Goal: Information Seeking & Learning: Learn about a topic

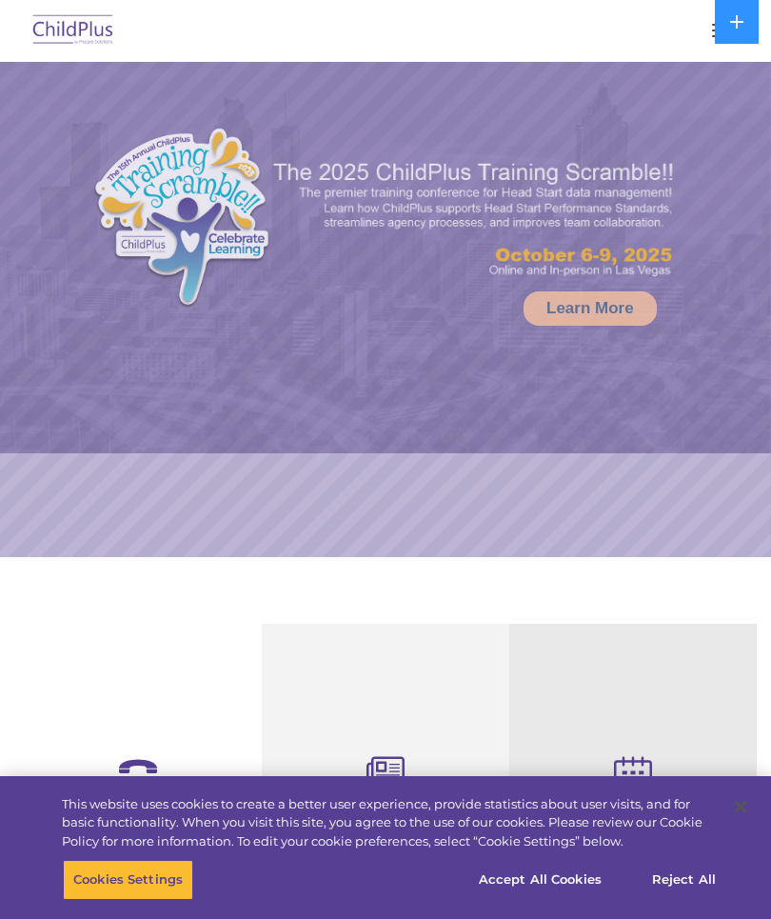
select select "MEDIUM"
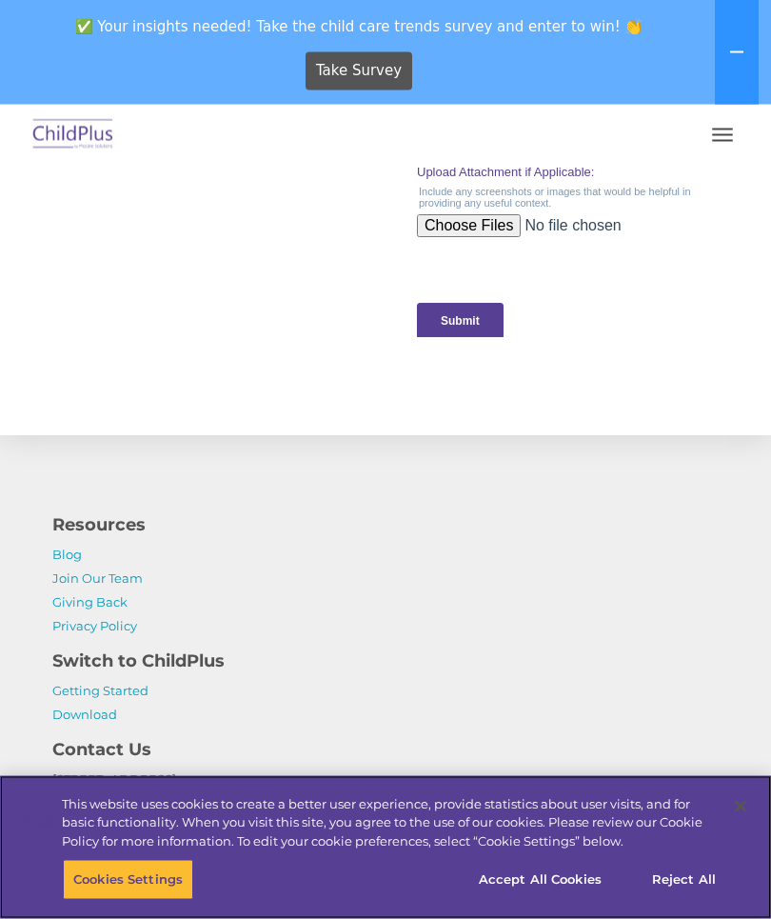
scroll to position [2222, 0]
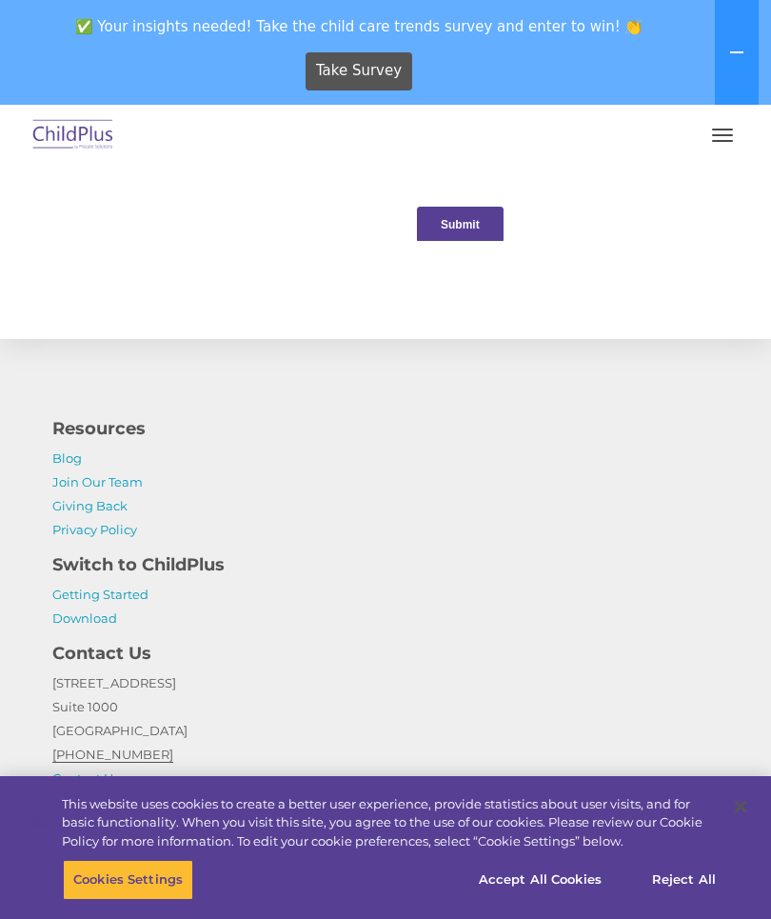
click at [713, 130] on button "button" at bounding box center [722, 135] width 40 height 30
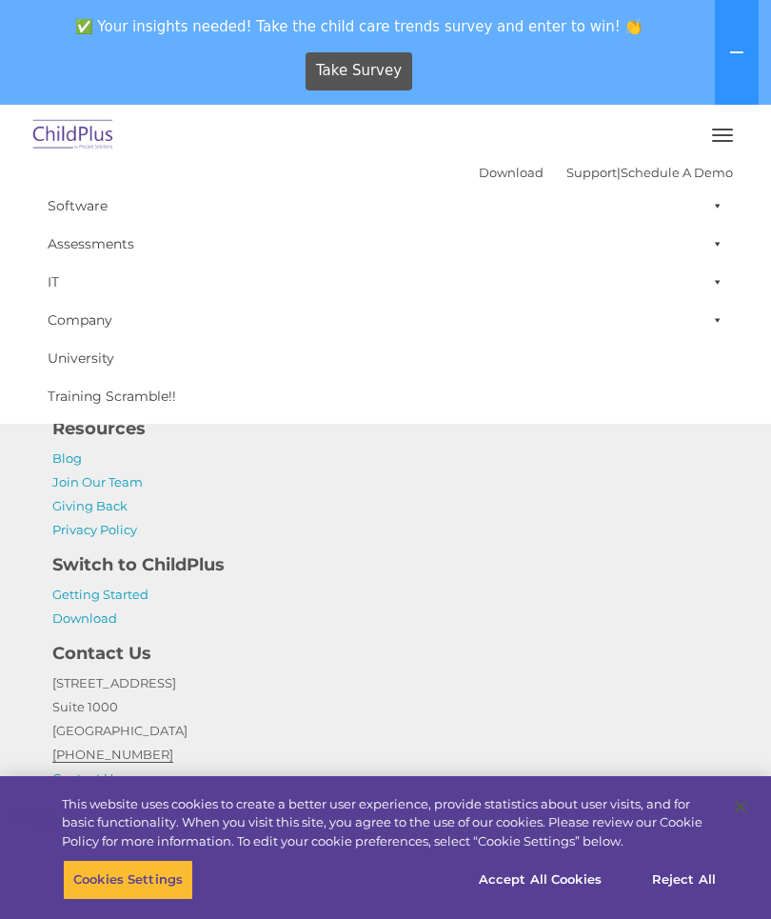
click at [726, 132] on button "button" at bounding box center [722, 135] width 40 height 30
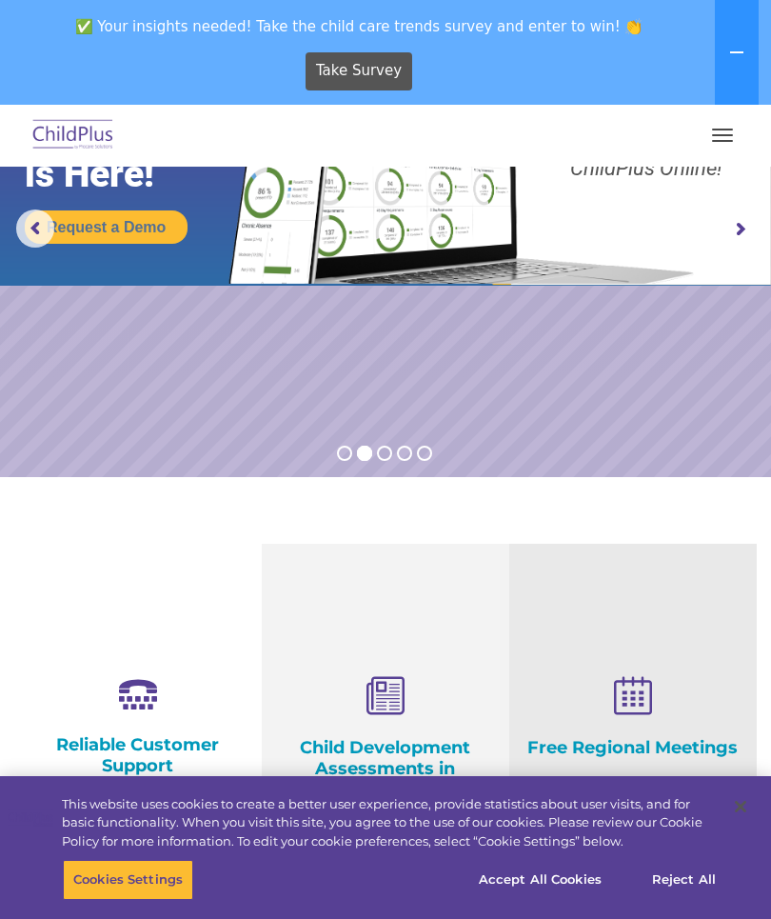
scroll to position [0, 0]
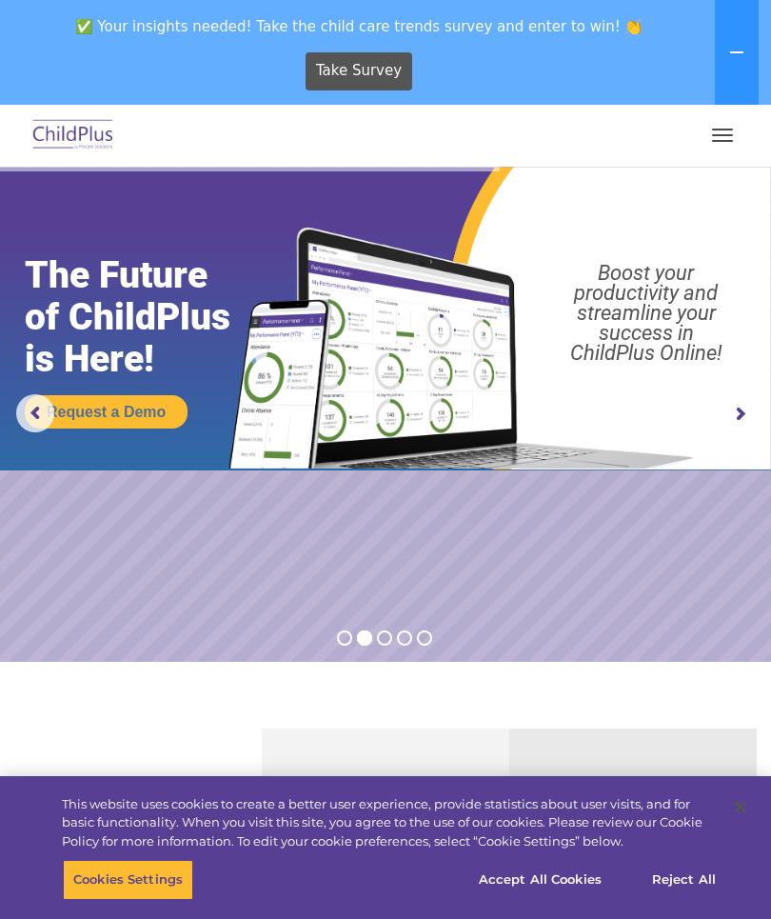
click at [41, 134] on img at bounding box center [73, 135] width 89 height 45
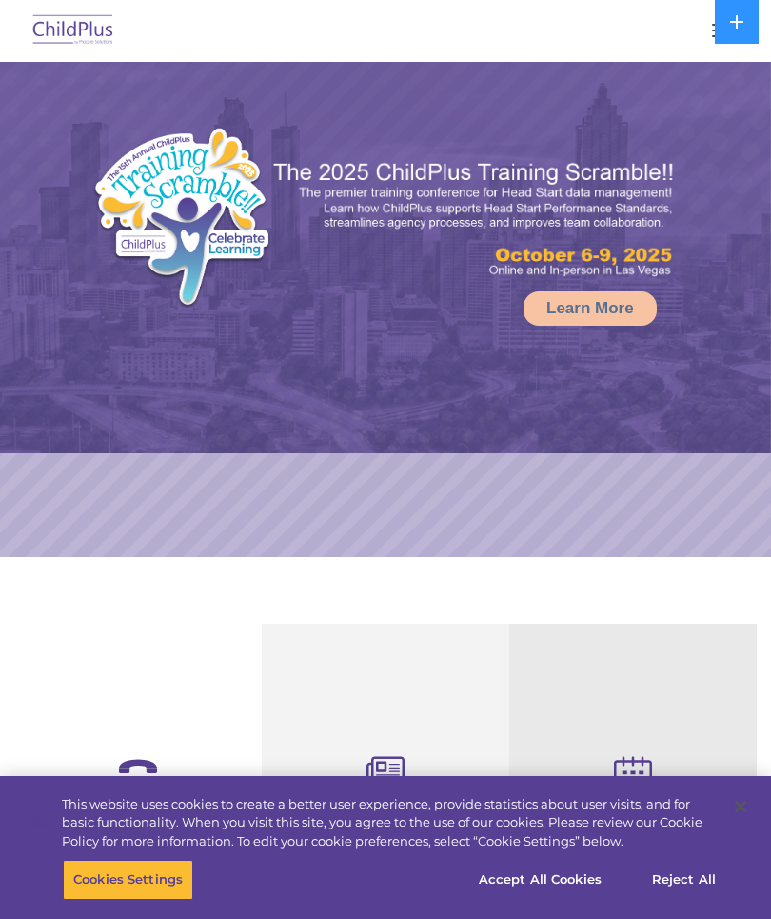
select select "MEDIUM"
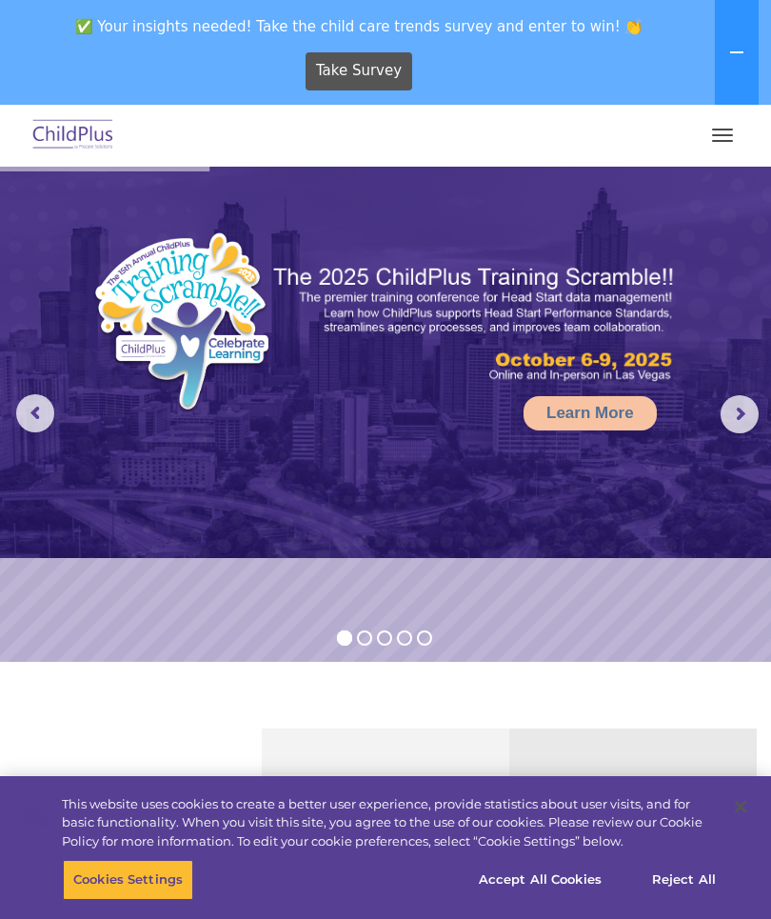
click at [732, 49] on icon at bounding box center [736, 52] width 15 height 15
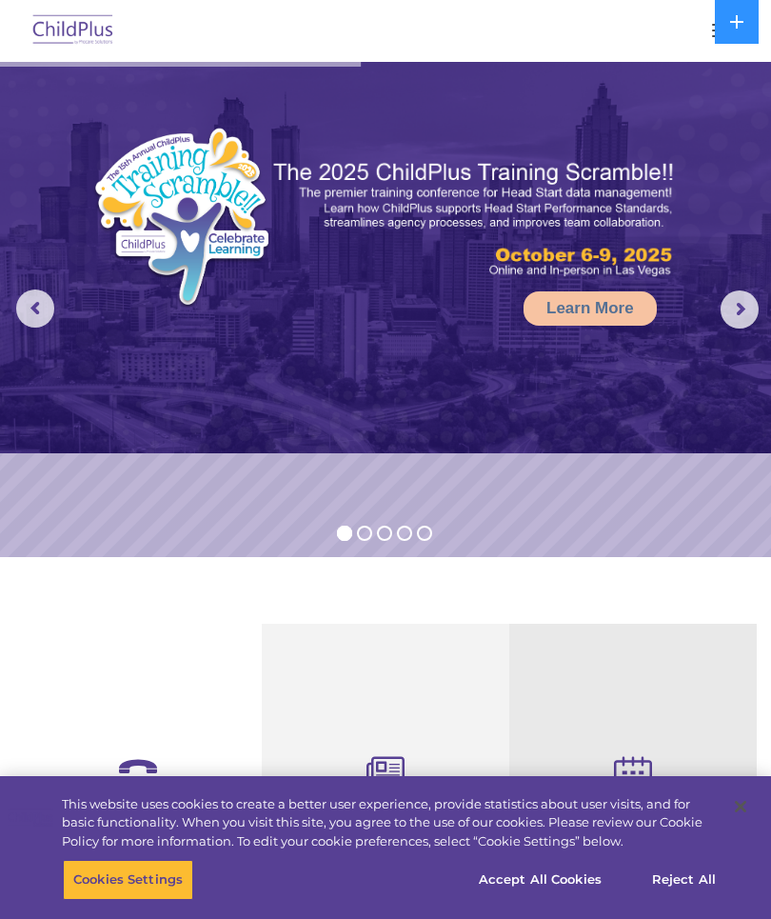
click at [712, 42] on button "button" at bounding box center [722, 30] width 40 height 30
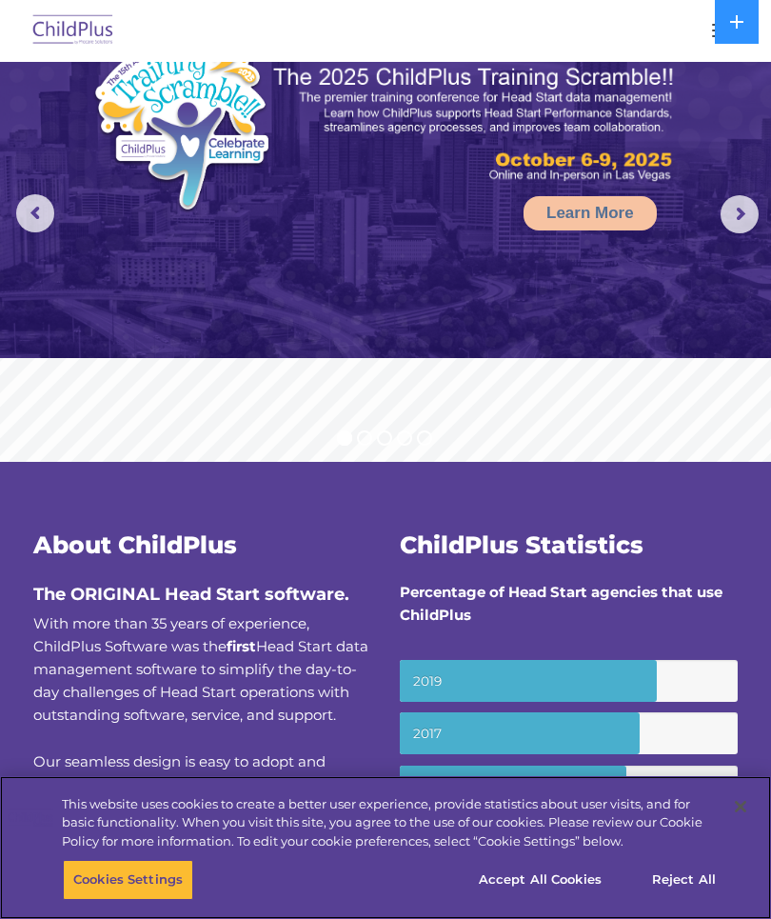
click at [568, 880] on button "Accept All Cookies" at bounding box center [540, 880] width 144 height 40
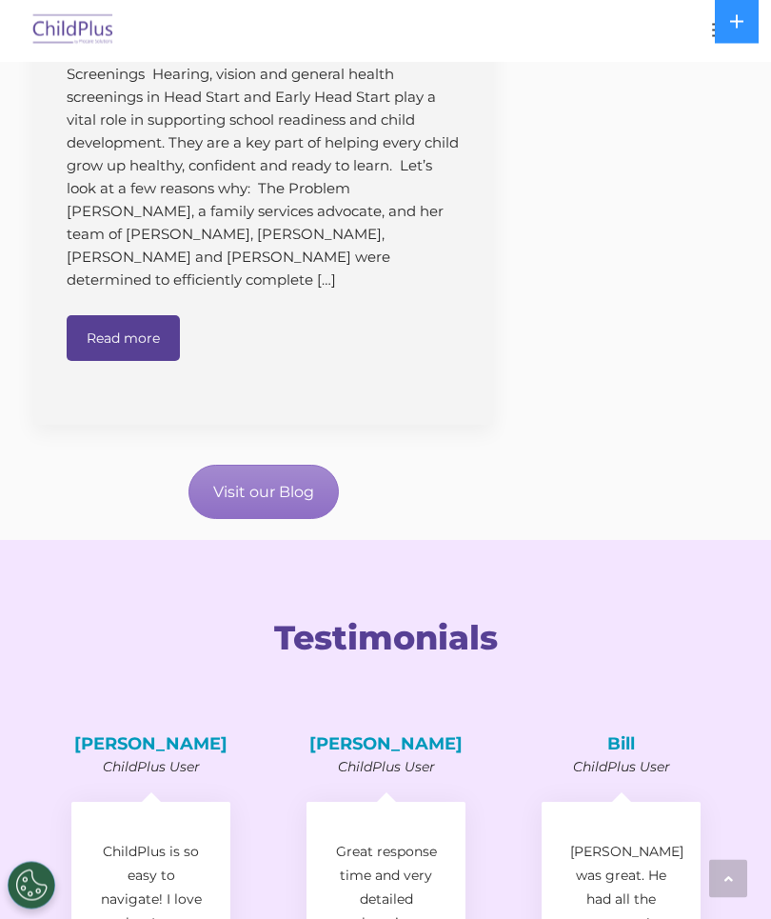
scroll to position [2328, 0]
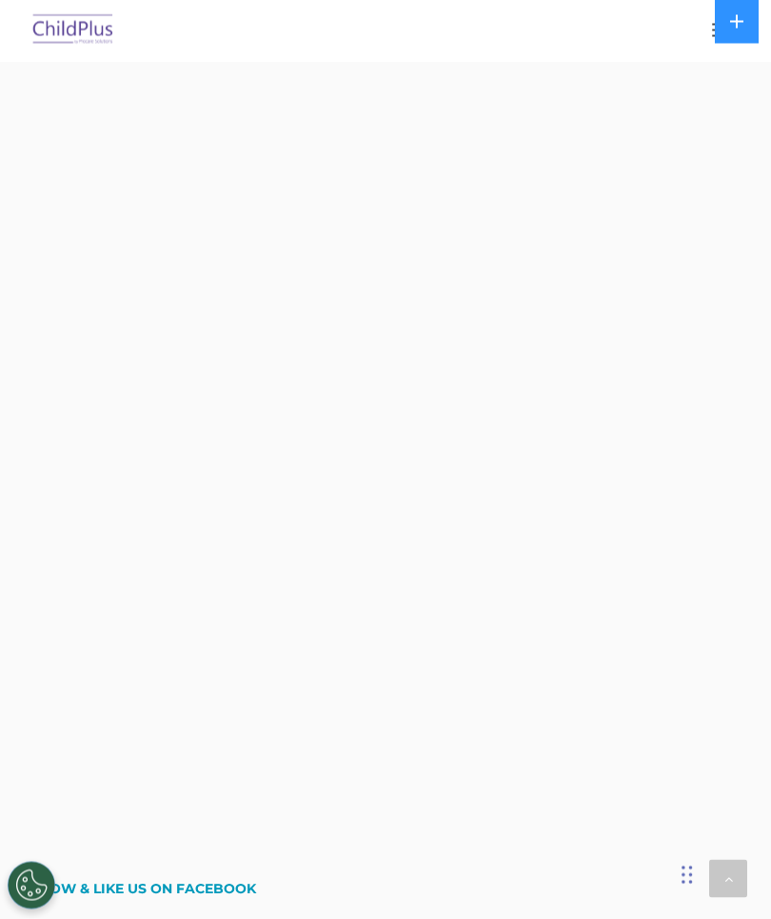
scroll to position [3756, 0]
